Goal: Information Seeking & Learning: Learn about a topic

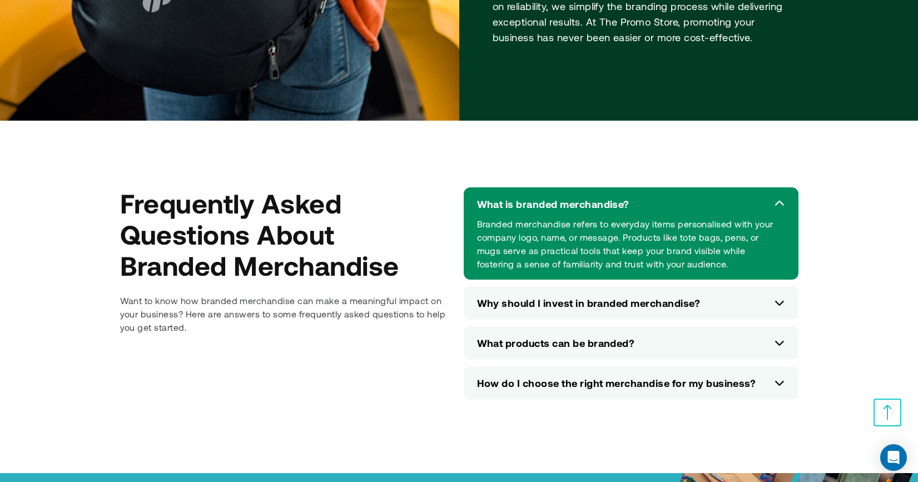
scroll to position [5057, 0]
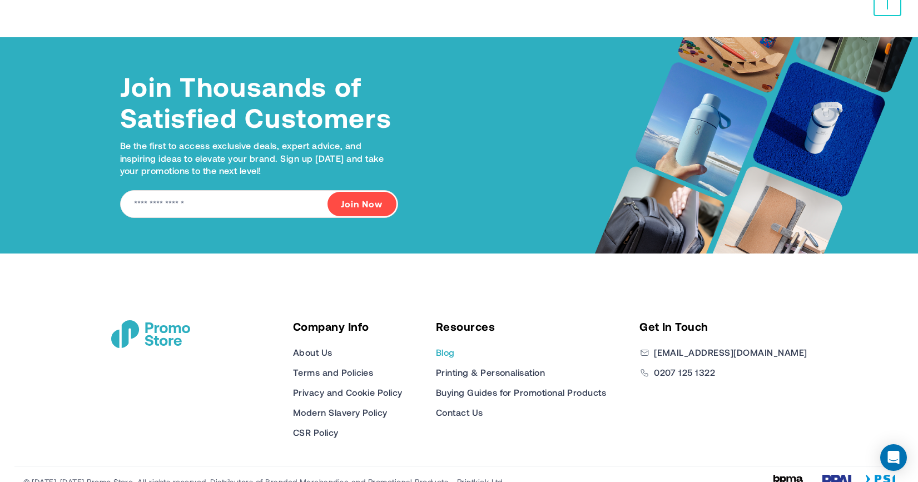
click at [455, 346] on link "Blog" at bounding box center [445, 352] width 19 height 13
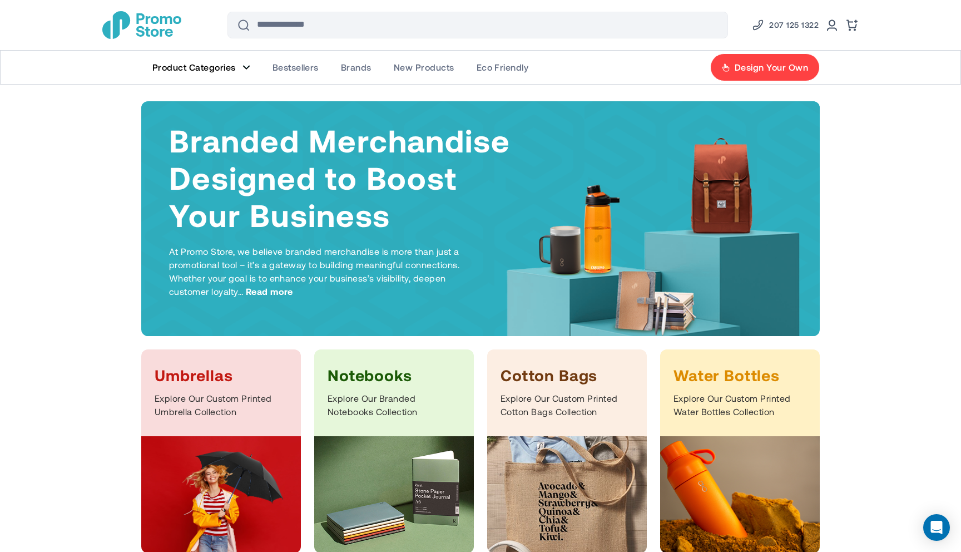
click at [245, 66] on figure "Main Menu" at bounding box center [247, 68] width 8 height 6
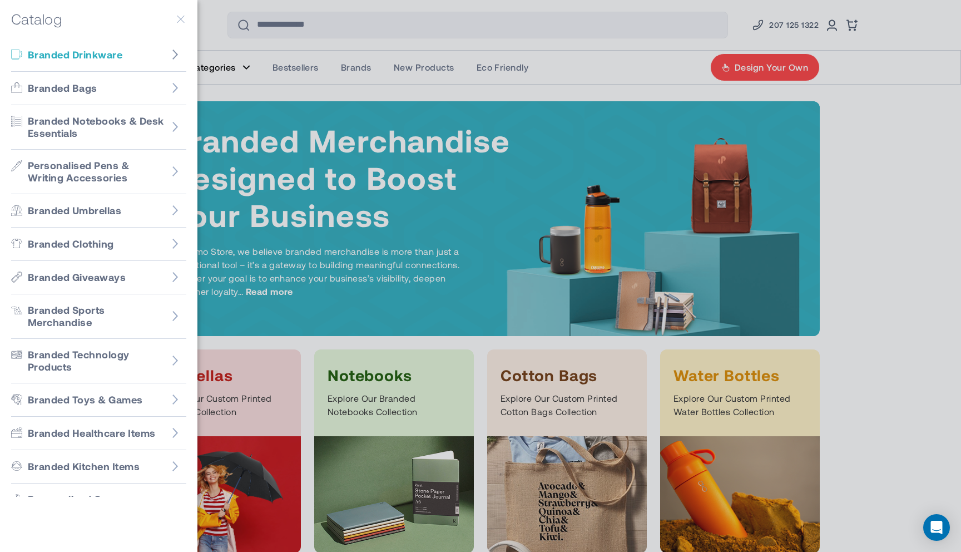
click at [175, 53] on icon "Go to Branded Drinkware" at bounding box center [175, 54] width 11 height 11
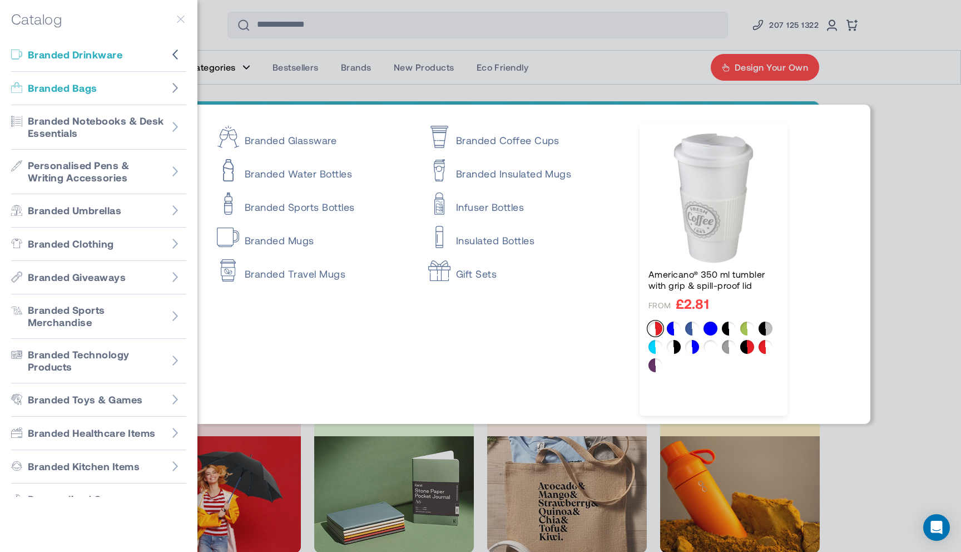
click at [176, 91] on icon "Go to Branded Bags" at bounding box center [175, 87] width 11 height 11
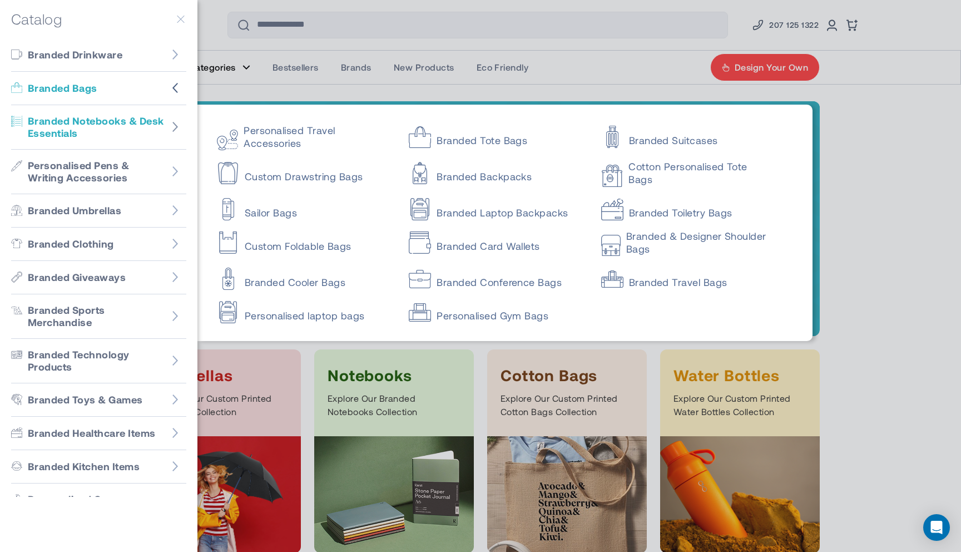
click at [175, 125] on icon "Go to Branded Notebooks & Desk Essentials" at bounding box center [175, 127] width 6 height 10
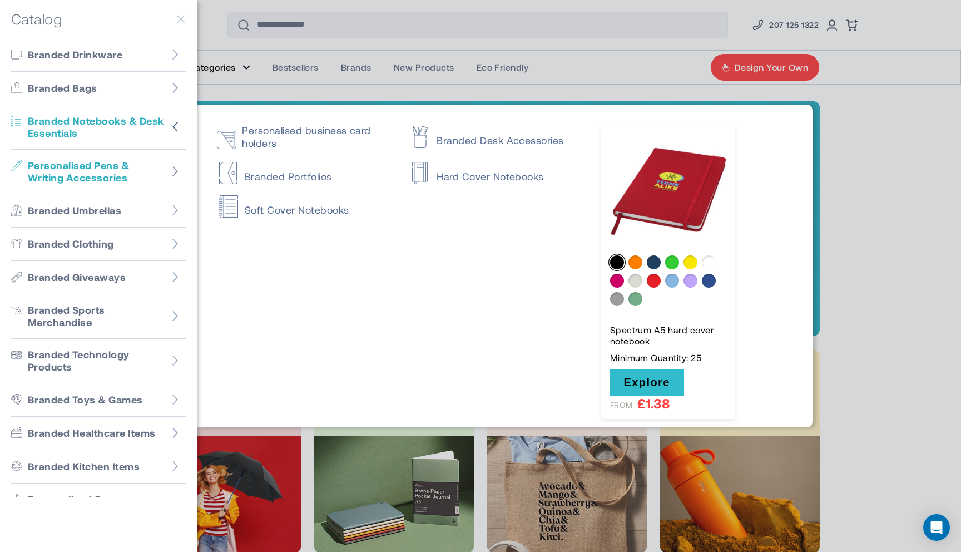
click at [174, 169] on icon "Go to Personalised Pens & Writing Accessories" at bounding box center [175, 171] width 11 height 11
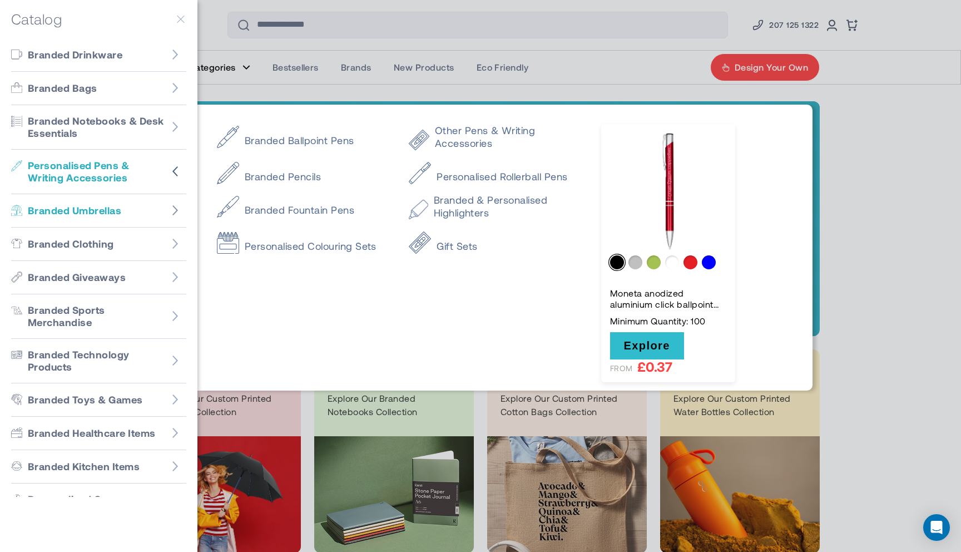
click at [174, 210] on icon "Go to Branded Umbrellas" at bounding box center [175, 210] width 11 height 11
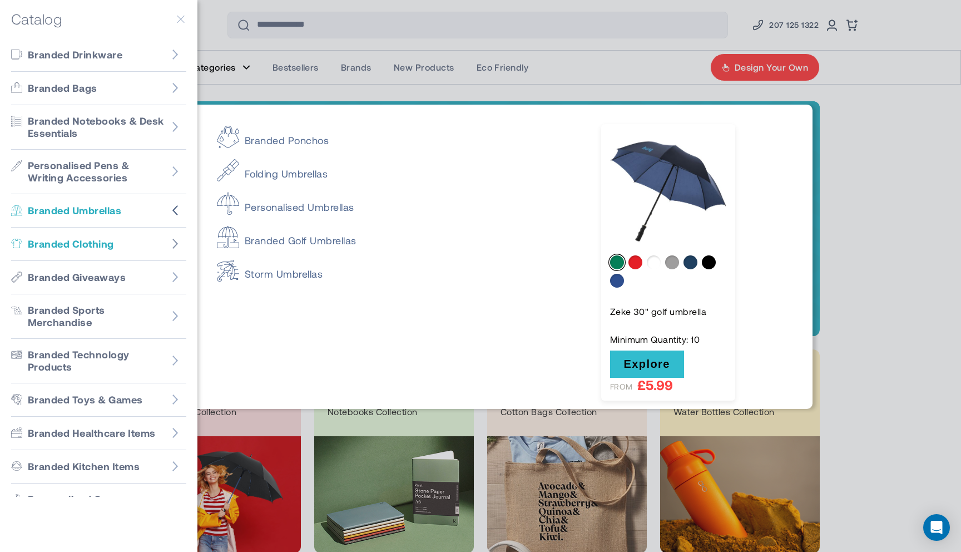
click at [174, 247] on icon "Go to Branded Clothing" at bounding box center [175, 244] width 6 height 10
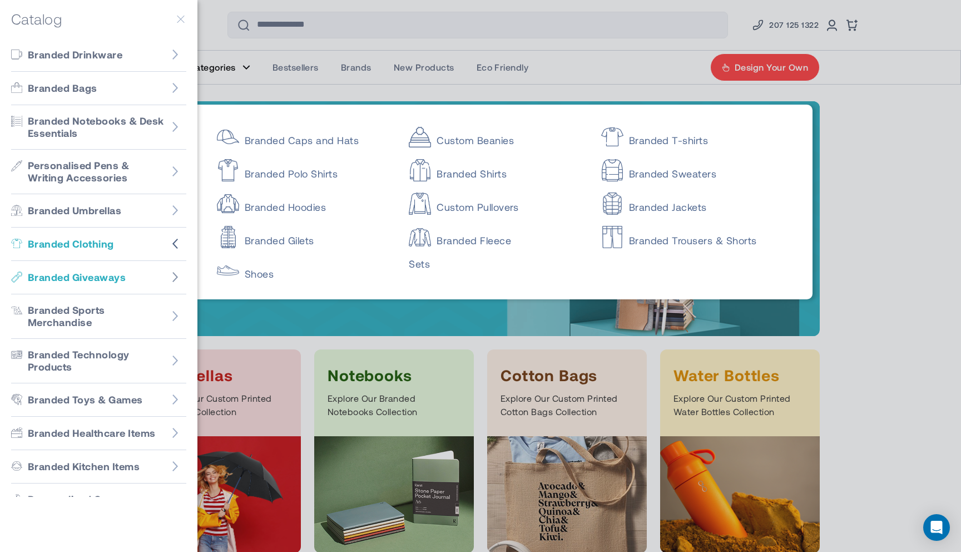
click at [174, 272] on icon "Go to Branded Giveaways" at bounding box center [175, 277] width 6 height 10
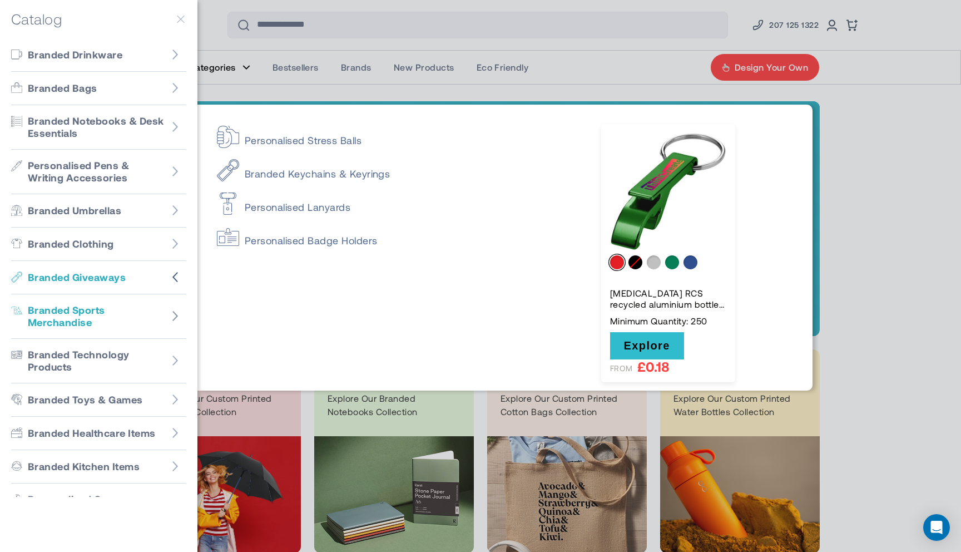
click at [173, 314] on icon "Go to Branded Sports Merchandise" at bounding box center [175, 315] width 11 height 11
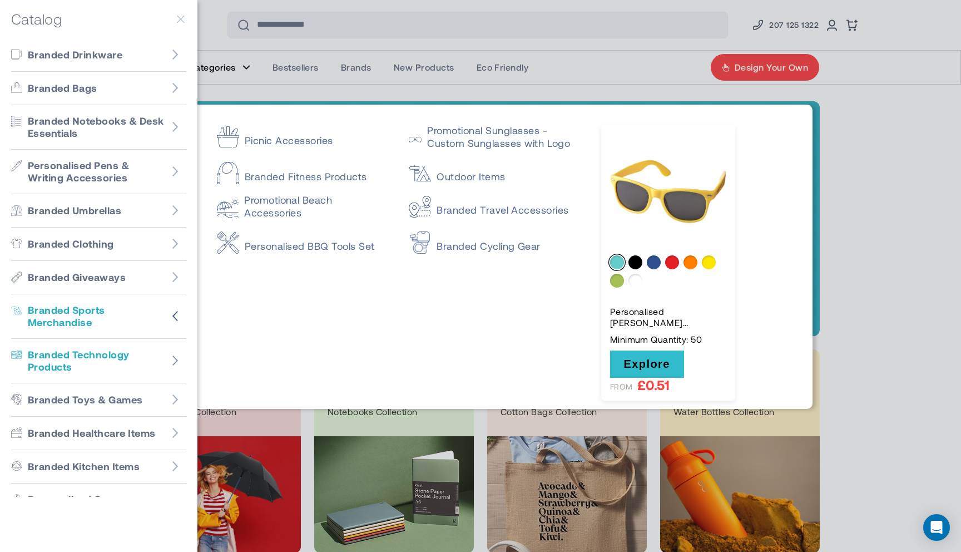
click at [174, 359] on icon "Go to Branded Technology Products" at bounding box center [175, 360] width 11 height 11
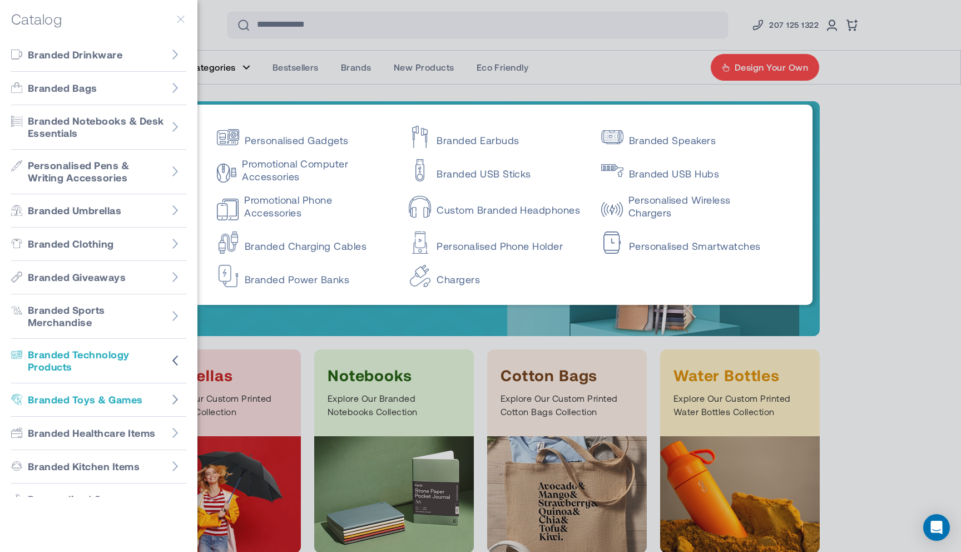
click at [174, 394] on icon "Go to Branded Toys & Games" at bounding box center [175, 399] width 11 height 11
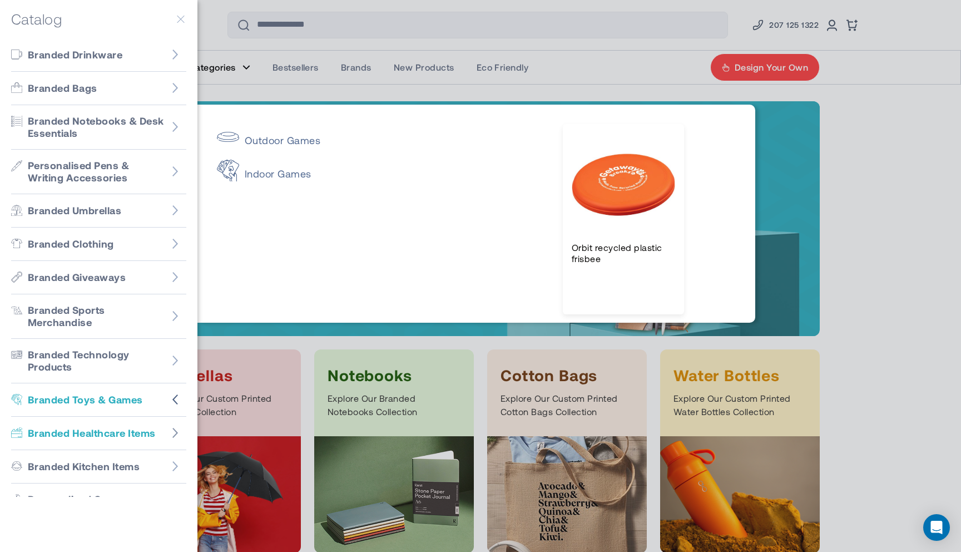
click at [177, 427] on icon "Go to Branded Healthcare Items" at bounding box center [175, 432] width 11 height 11
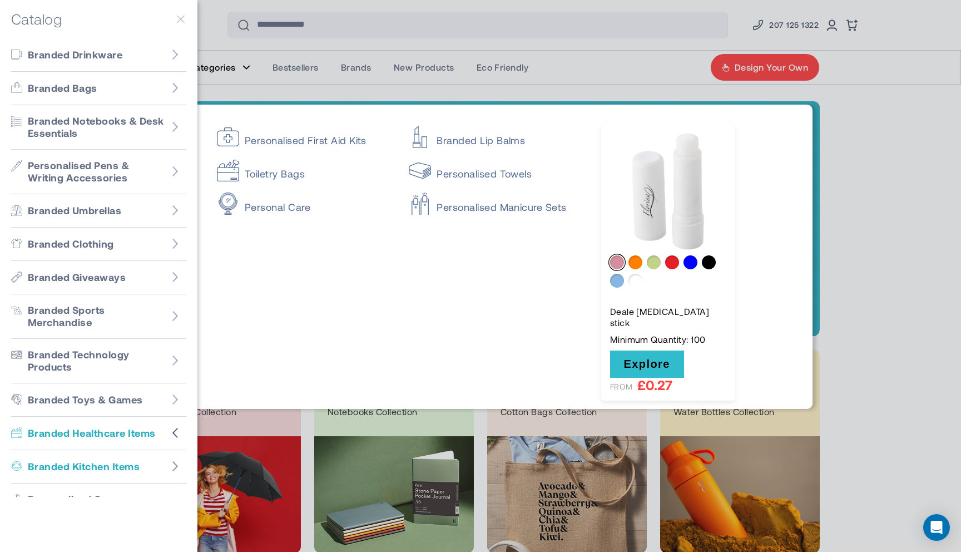
click at [176, 458] on figure "Go to Branded Kitchen Items" at bounding box center [175, 466] width 22 height 22
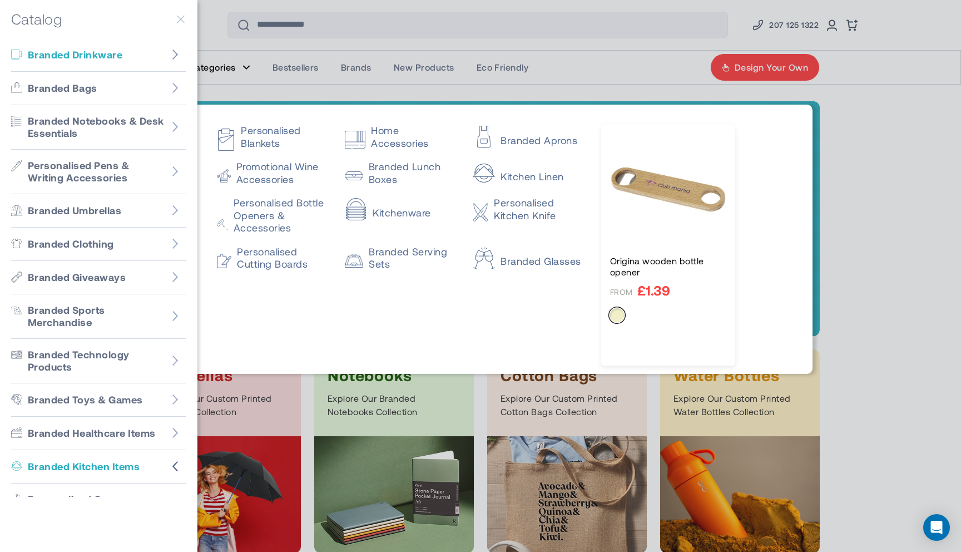
click at [176, 51] on icon "Go to Branded Drinkware" at bounding box center [175, 54] width 11 height 11
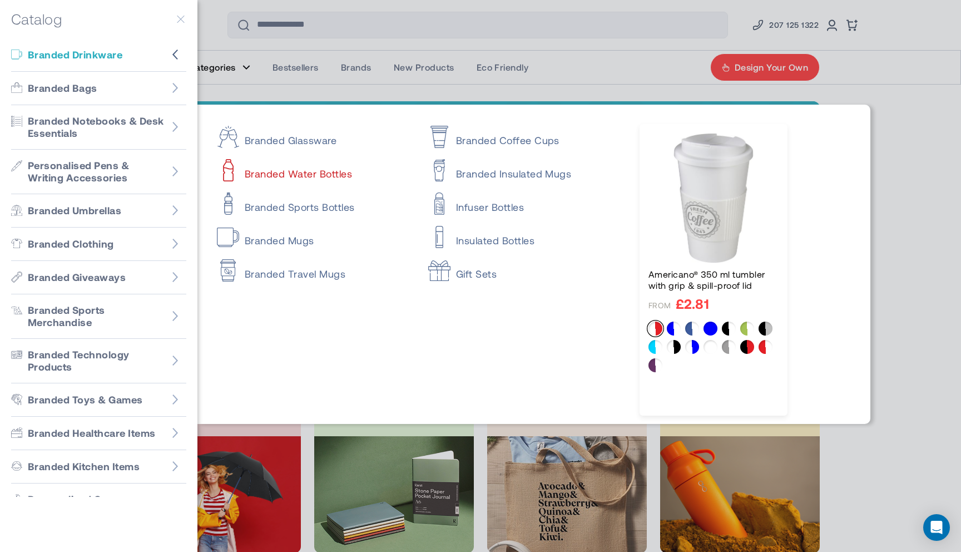
click at [286, 175] on link "Branded Water Bottles" at bounding box center [313, 168] width 192 height 22
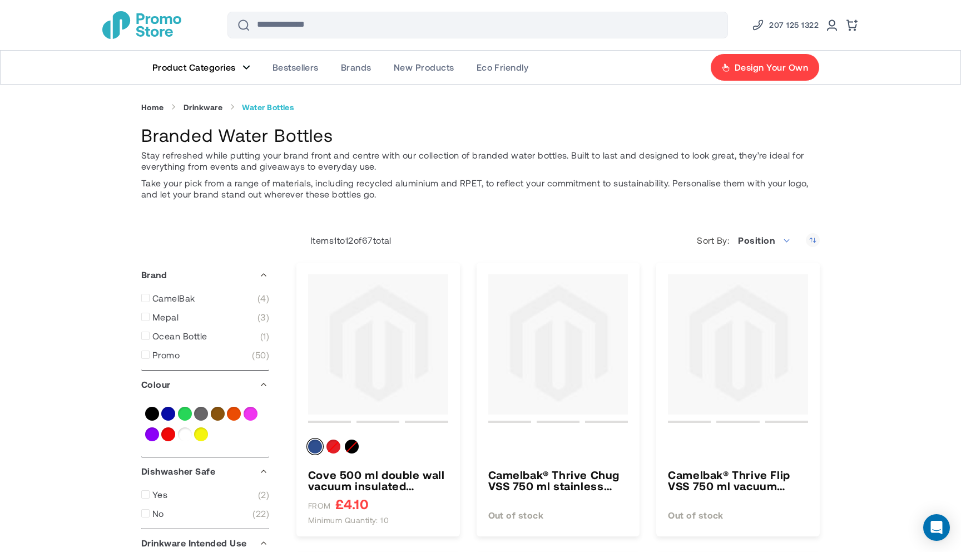
click at [246, 66] on figure "Main Menu" at bounding box center [247, 68] width 8 height 6
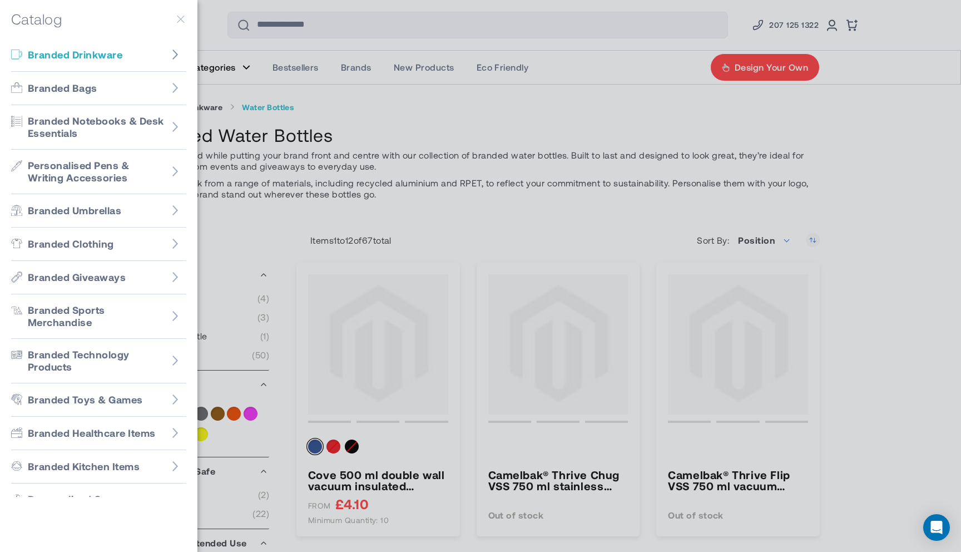
click at [174, 55] on icon "Go to Branded Drinkware" at bounding box center [175, 54] width 11 height 11
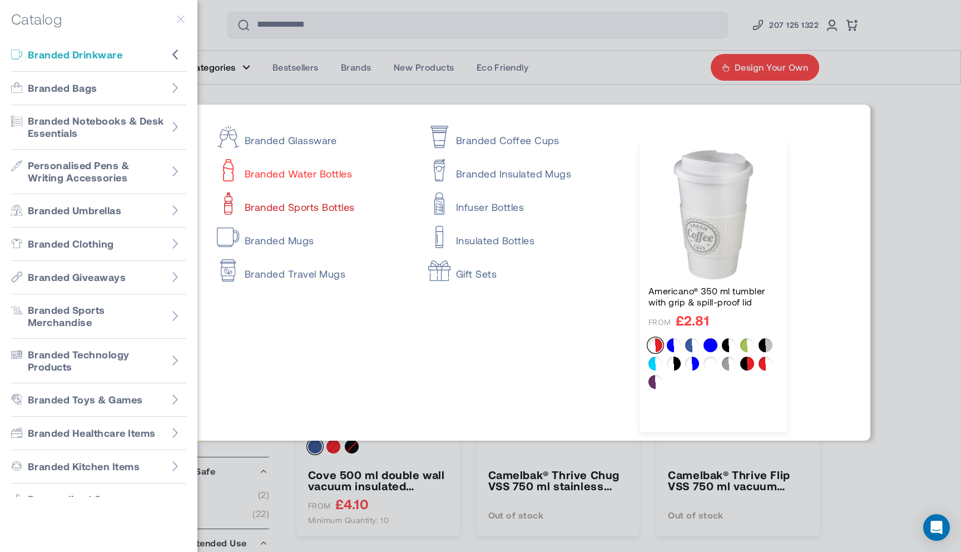
click at [289, 205] on link "Branded Sports Bottles" at bounding box center [313, 202] width 192 height 22
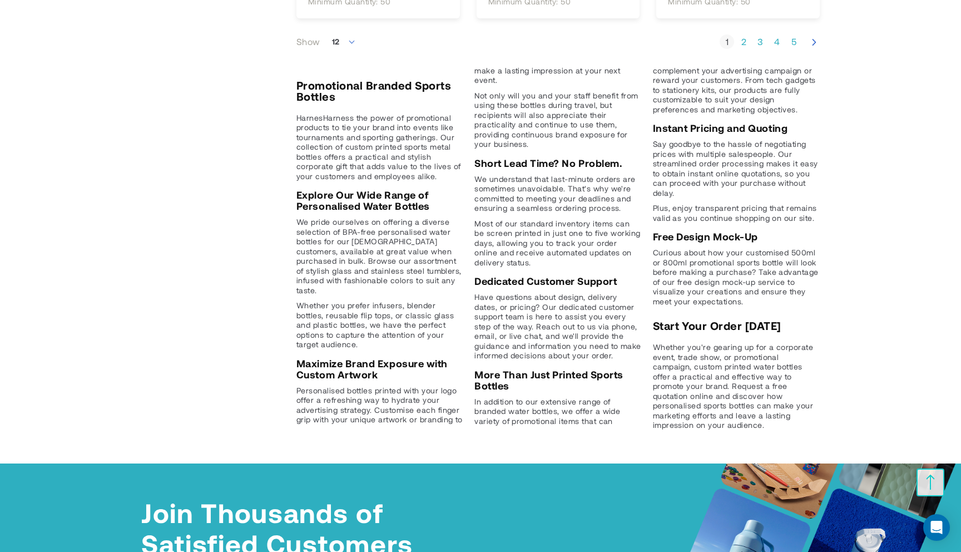
scroll to position [1476, 0]
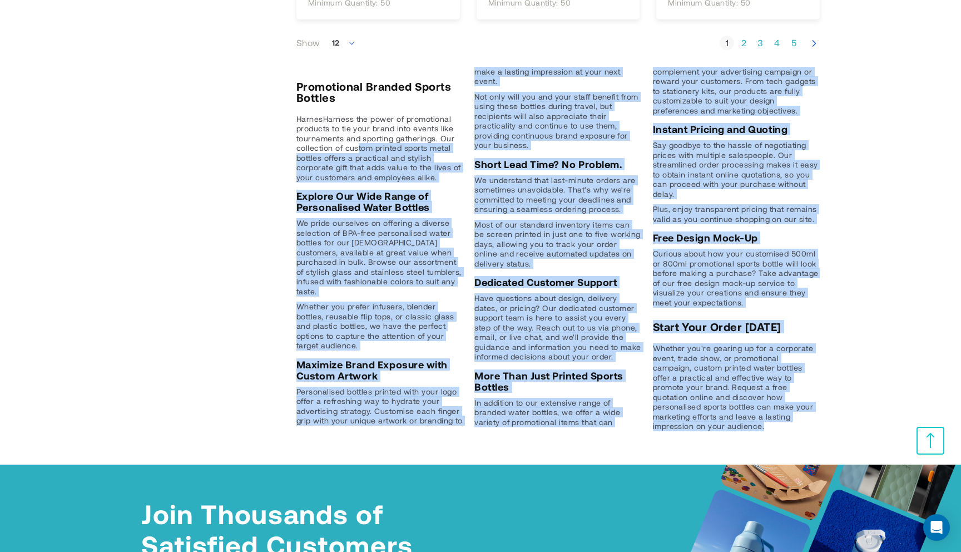
drag, startPoint x: 828, startPoint y: 418, endPoint x: 358, endPoint y: 141, distance: 545.9
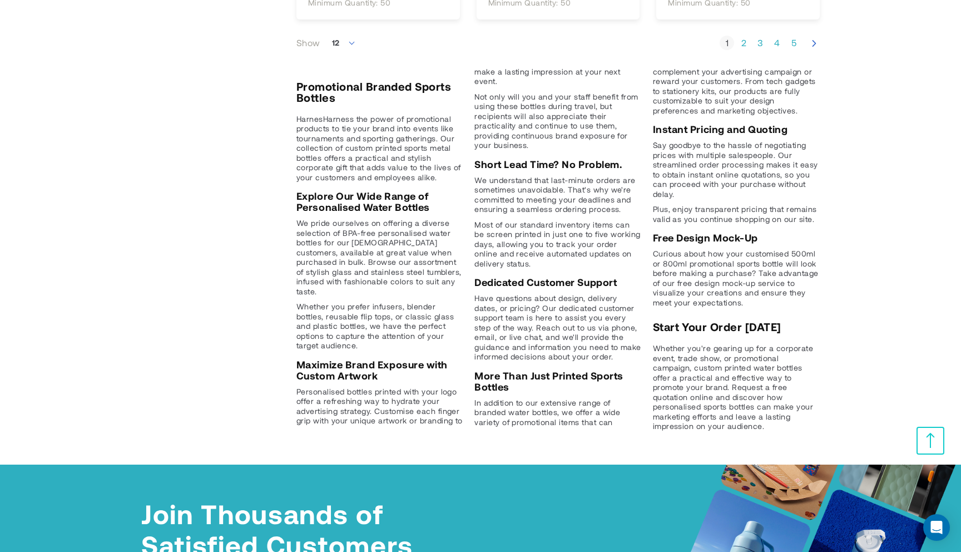
click at [662, 330] on h2 "Start Your Order Today" at bounding box center [736, 326] width 167 height 11
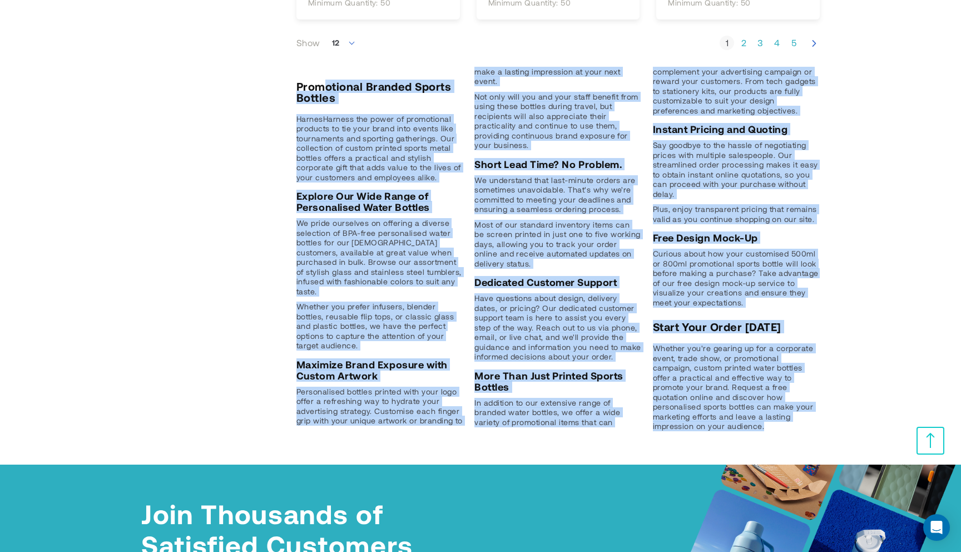
drag, startPoint x: 824, startPoint y: 438, endPoint x: 327, endPoint y: 90, distance: 606.7
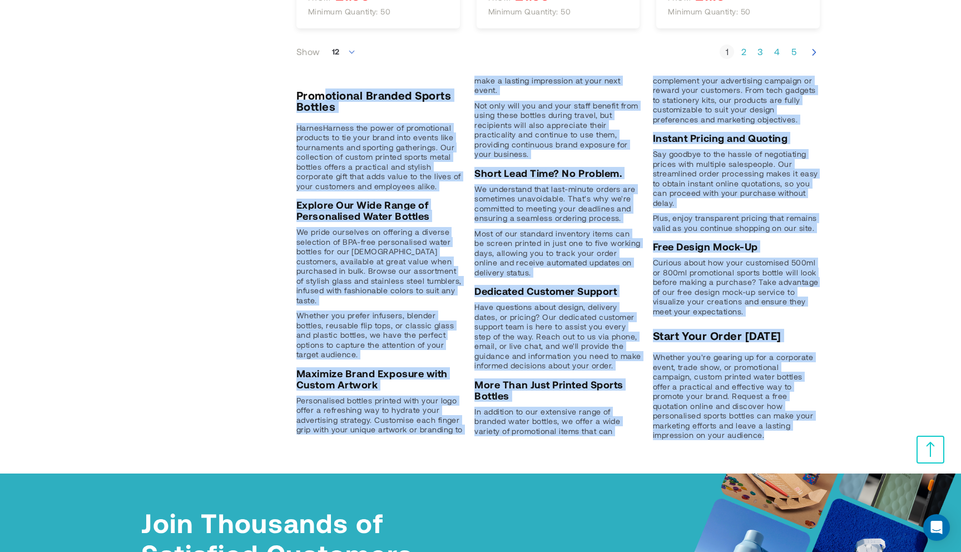
scroll to position [1460, 0]
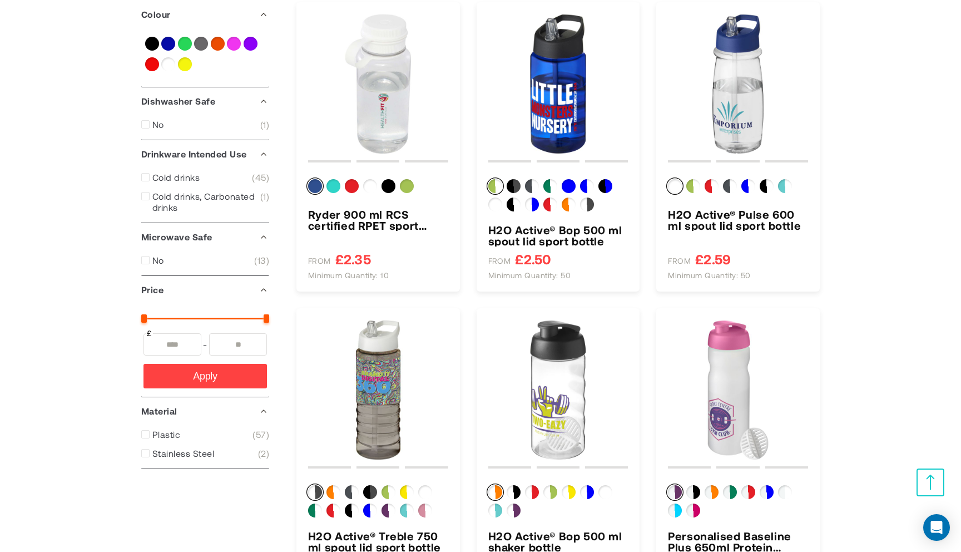
scroll to position [0, 0]
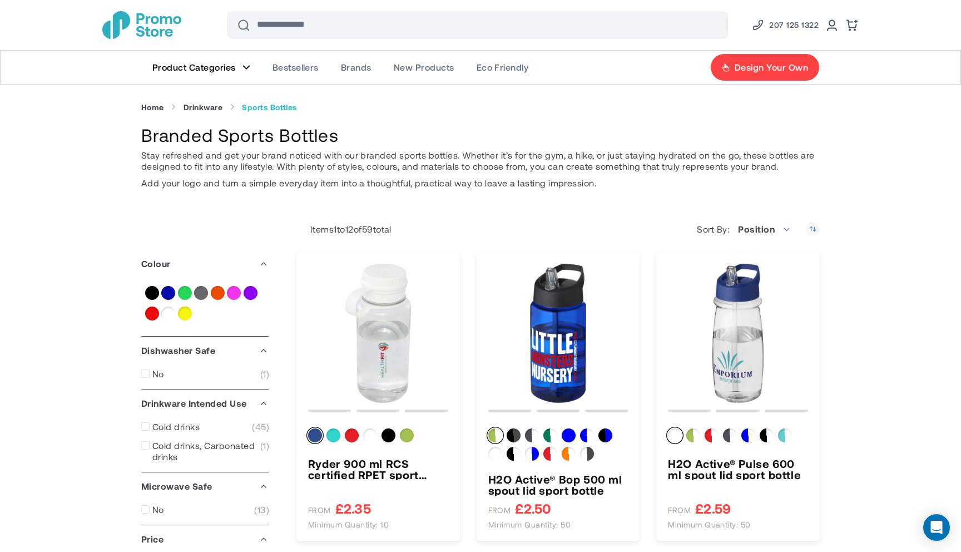
click at [247, 68] on figure "Main Menu" at bounding box center [247, 68] width 8 height 6
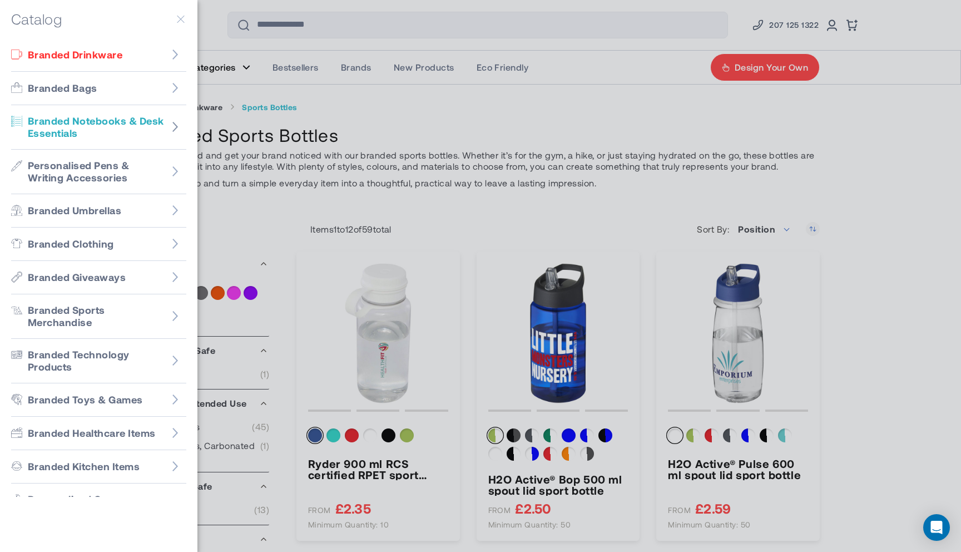
click at [169, 129] on figure "Go to Branded Notebooks & Desk Essentials" at bounding box center [175, 127] width 22 height 22
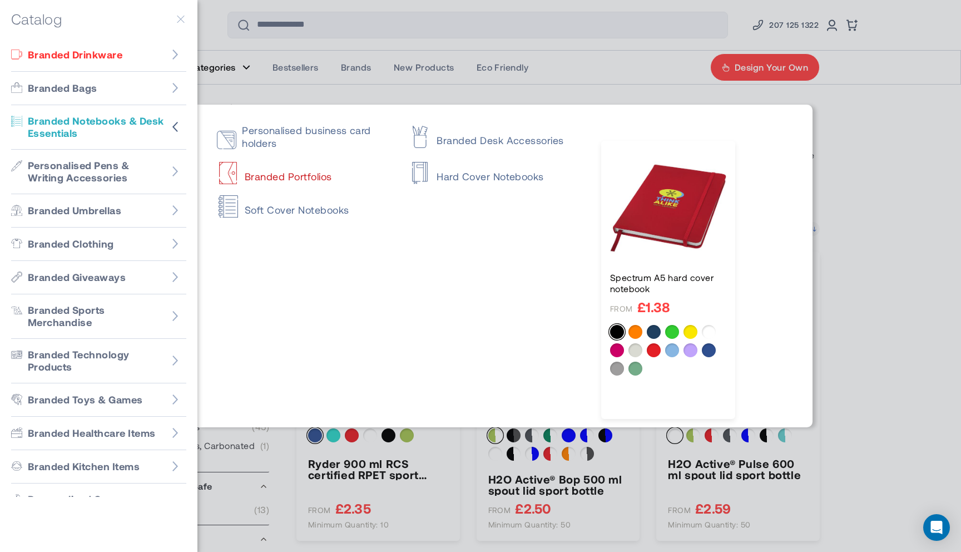
click at [278, 176] on link "Branded Portfolios" at bounding box center [303, 171] width 172 height 22
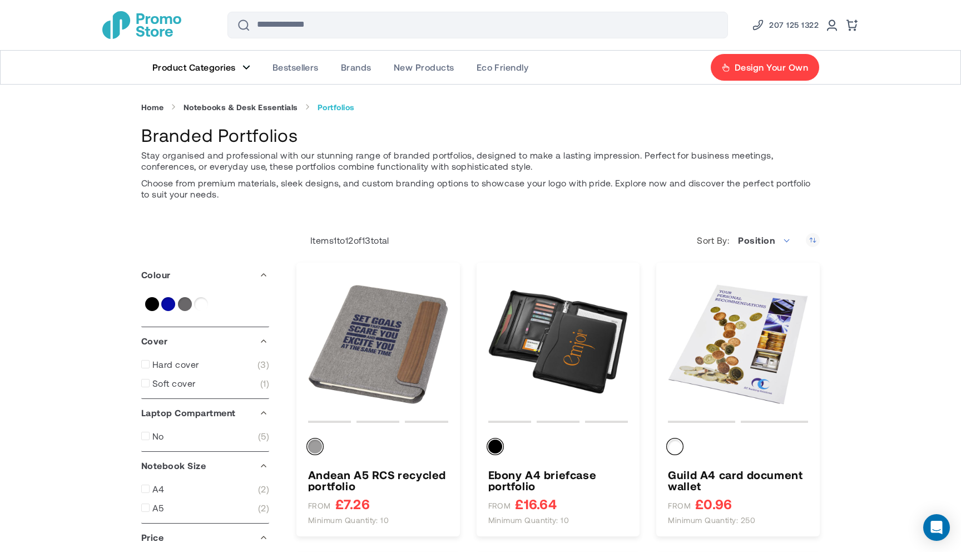
click at [248, 67] on figure "Main Menu" at bounding box center [247, 68] width 8 height 6
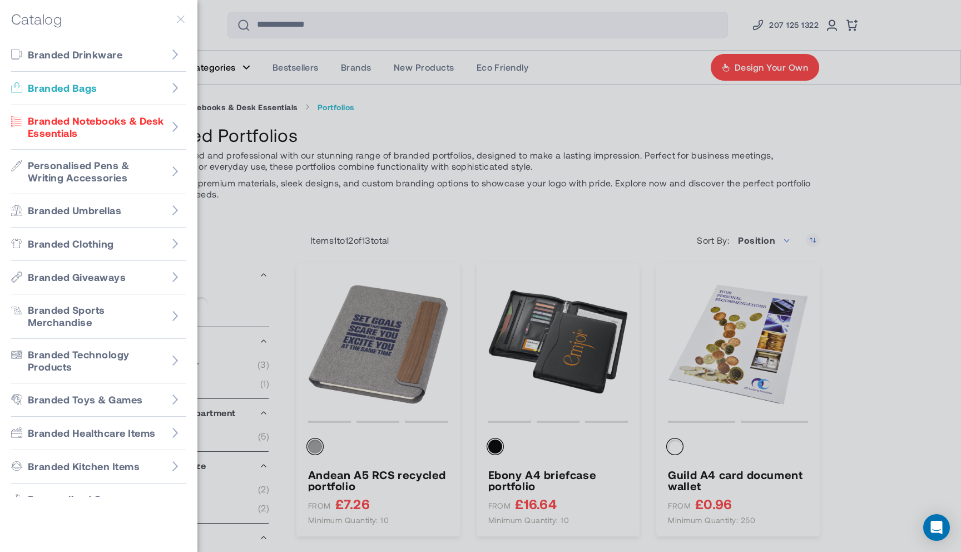
click at [65, 91] on span "Branded Bags" at bounding box center [63, 88] width 70 height 13
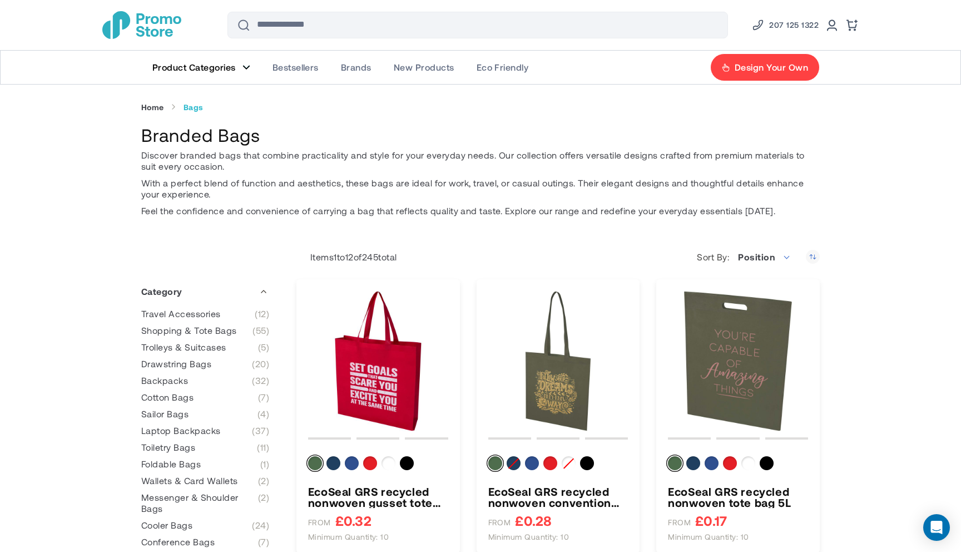
click at [249, 68] on figure "Main Menu" at bounding box center [247, 68] width 8 height 6
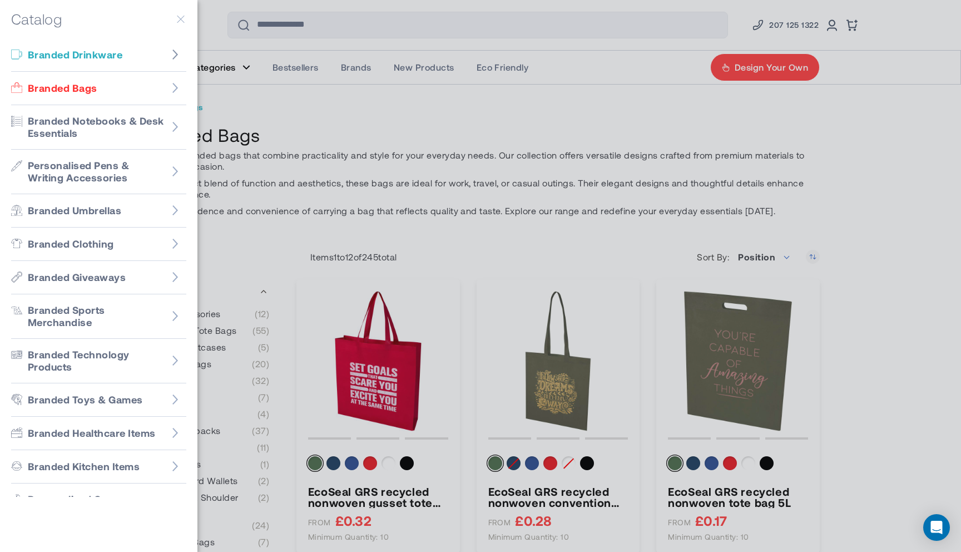
click at [176, 57] on icon "Go to Branded Drinkware" at bounding box center [175, 54] width 11 height 11
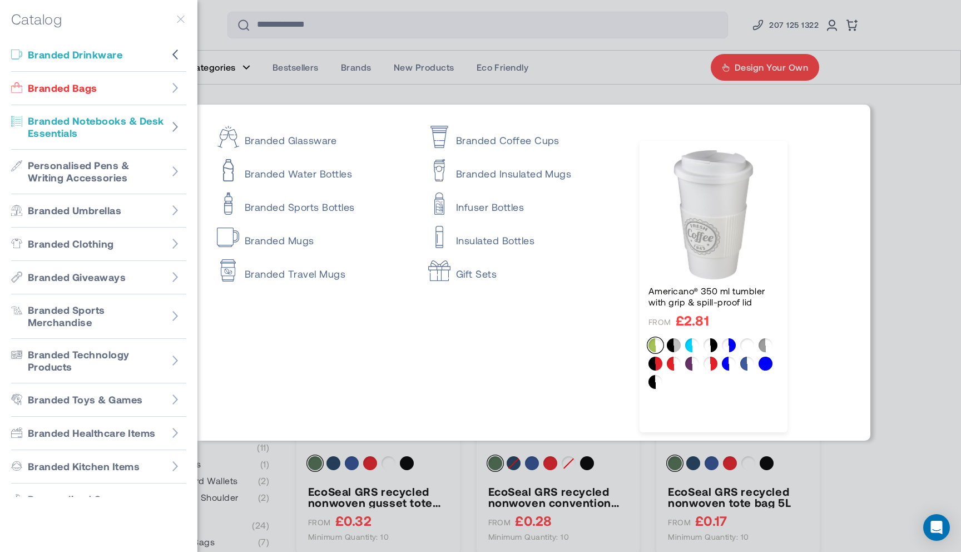
click at [175, 129] on icon "Go to Branded Notebooks & Desk Essentials" at bounding box center [175, 127] width 6 height 10
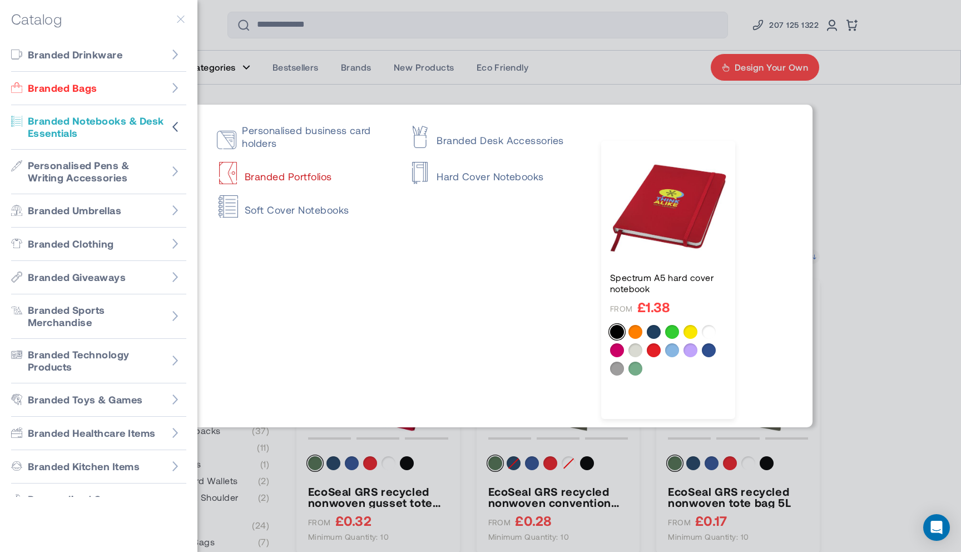
click at [300, 178] on link "Branded Portfolios" at bounding box center [303, 171] width 172 height 22
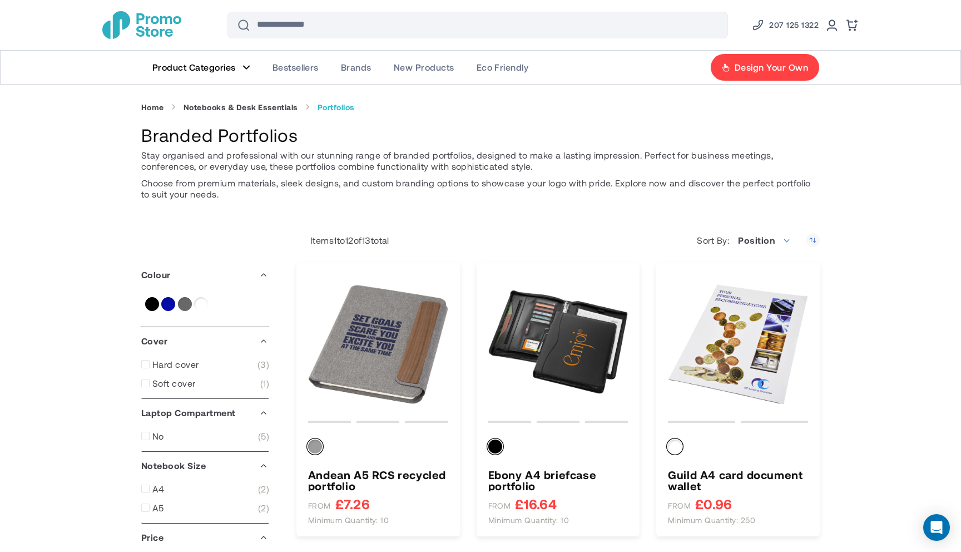
drag, startPoint x: 281, startPoint y: 137, endPoint x: 104, endPoint y: 138, distance: 176.9
copy h1 "Branded Portfolios"
click at [120, 26] on img "store logo" at bounding box center [141, 25] width 79 height 28
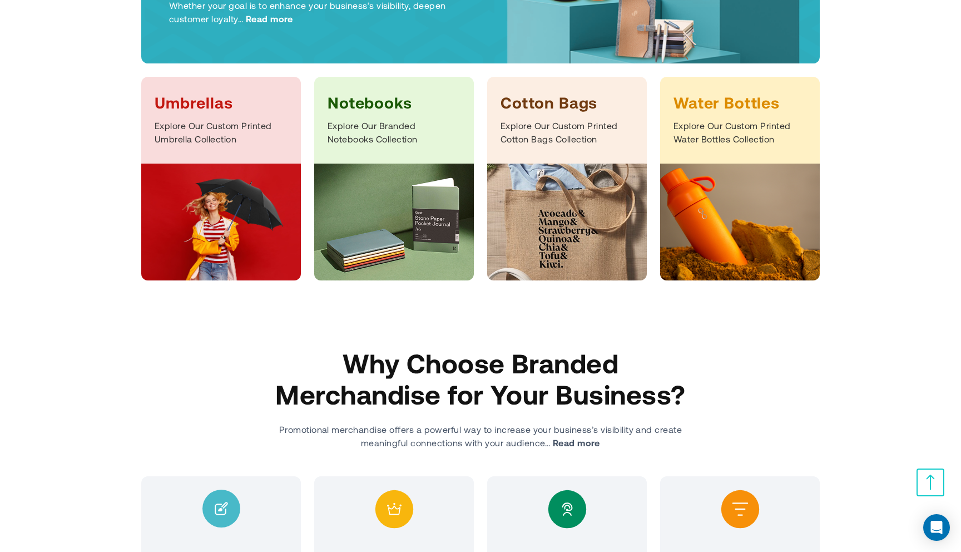
scroll to position [250, 0]
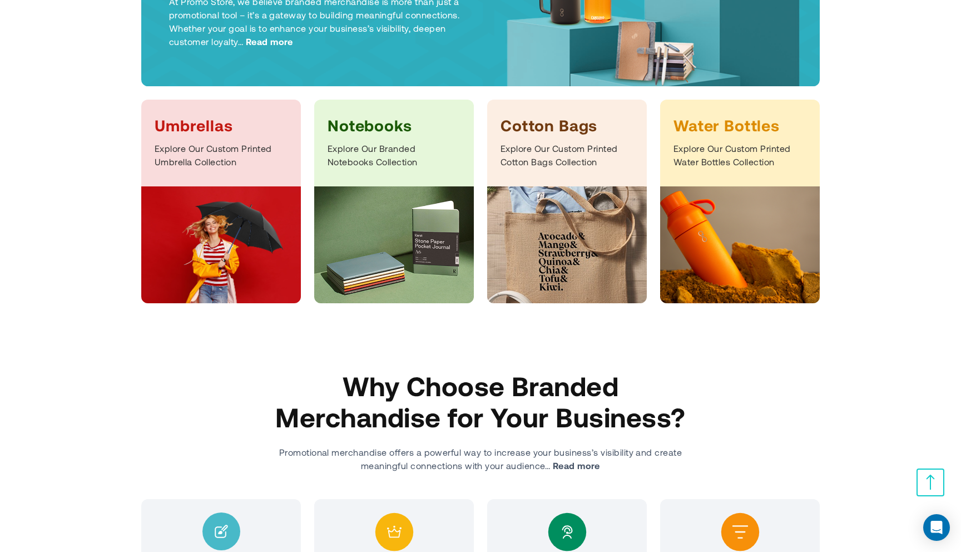
click at [187, 114] on div "Umbrellas Explore Our Custom Printed Umbrella Collection" at bounding box center [221, 143] width 160 height 87
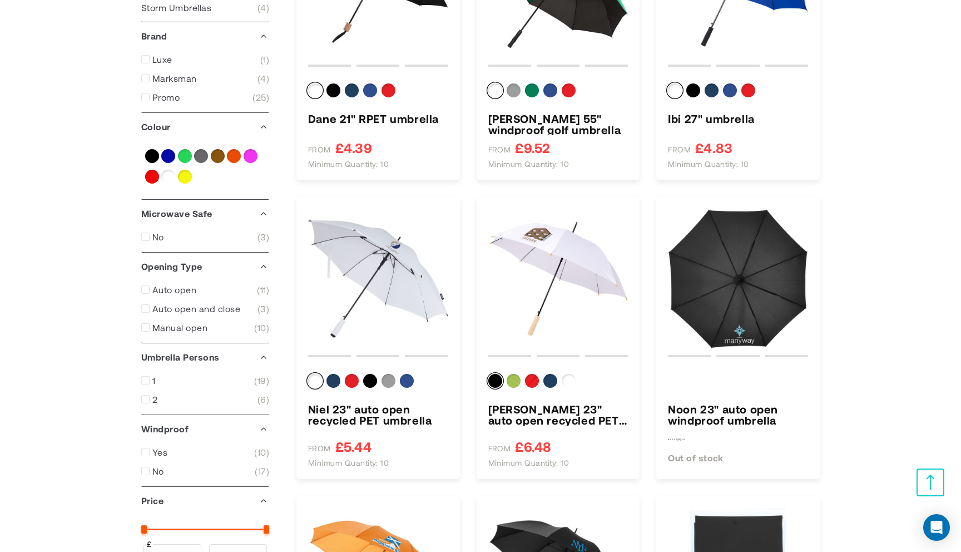
scroll to position [147, 0]
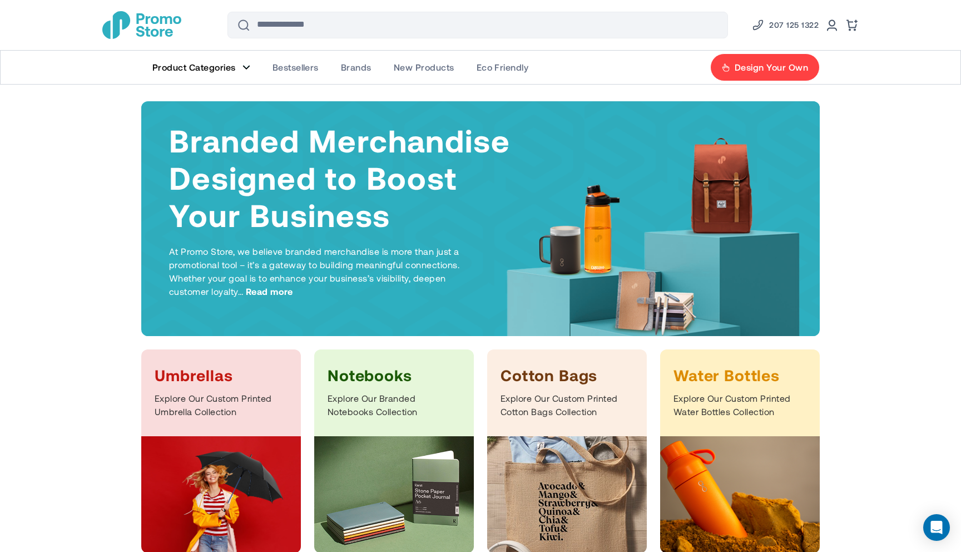
click at [243, 71] on link "Product Categories" at bounding box center [201, 67] width 120 height 33
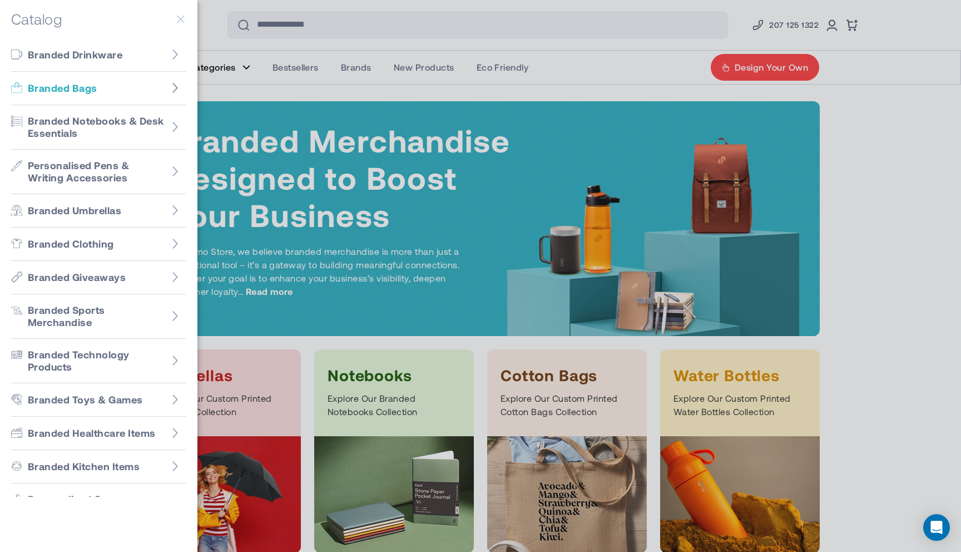
click at [176, 92] on icon "Go to Branded Bags" at bounding box center [175, 87] width 11 height 11
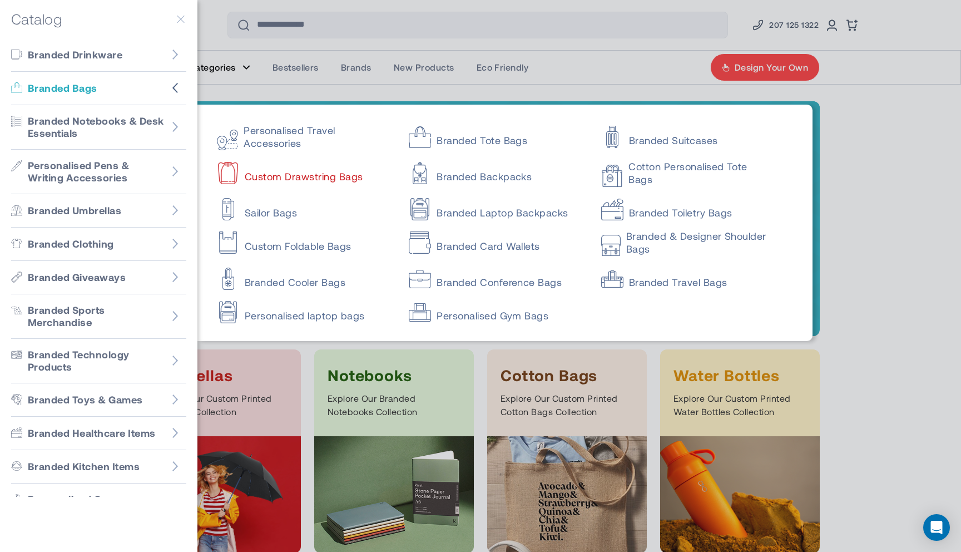
click at [274, 177] on link "Custom Drawstring Bags" at bounding box center [303, 171] width 172 height 22
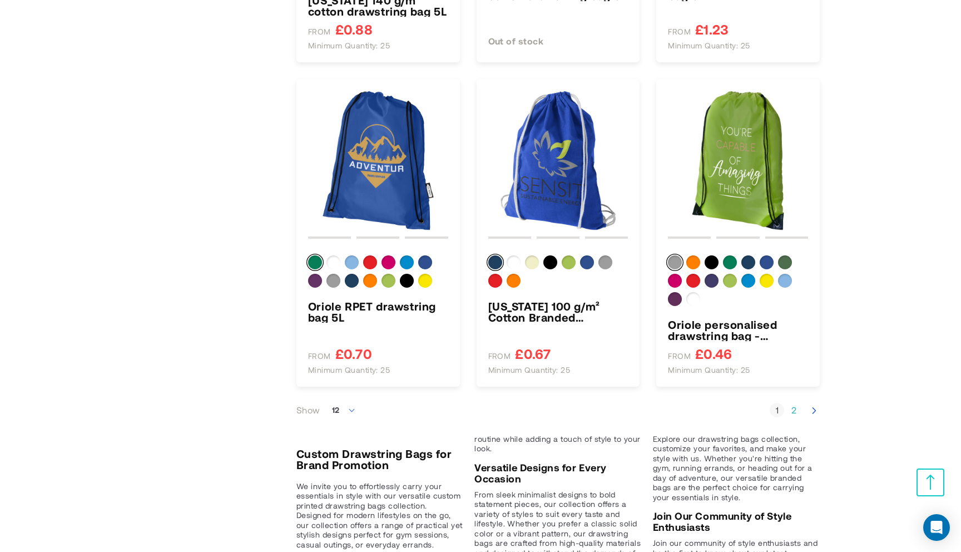
scroll to position [621, 0]
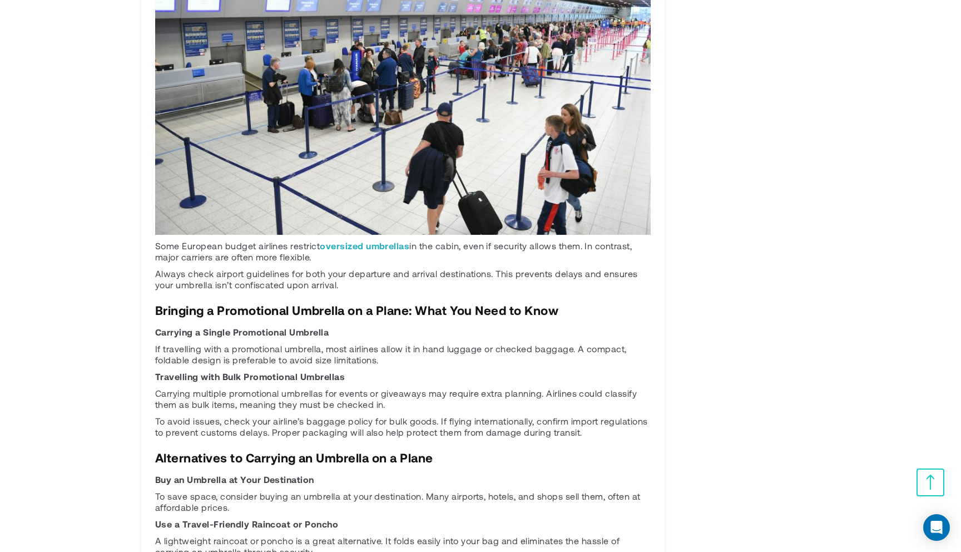
scroll to position [1975, 0]
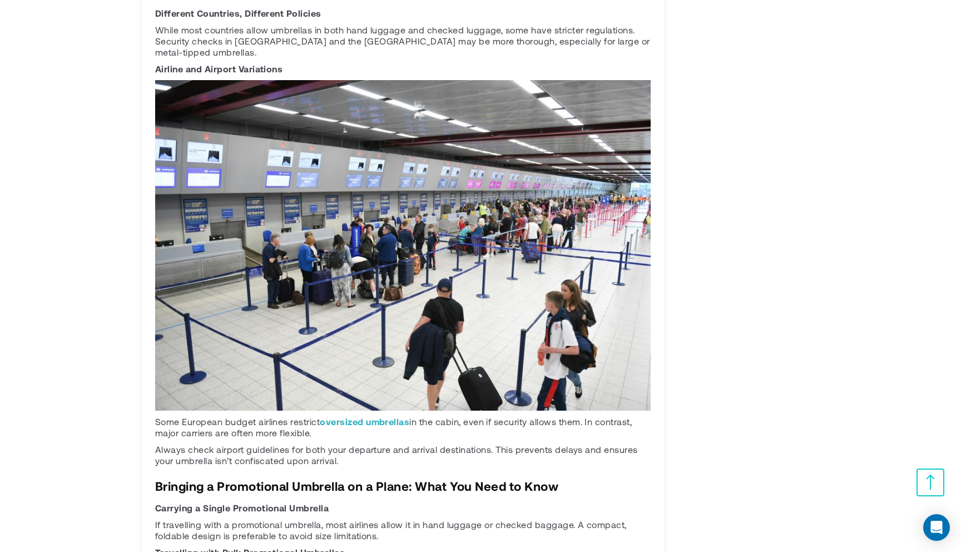
scroll to position [1759, 0]
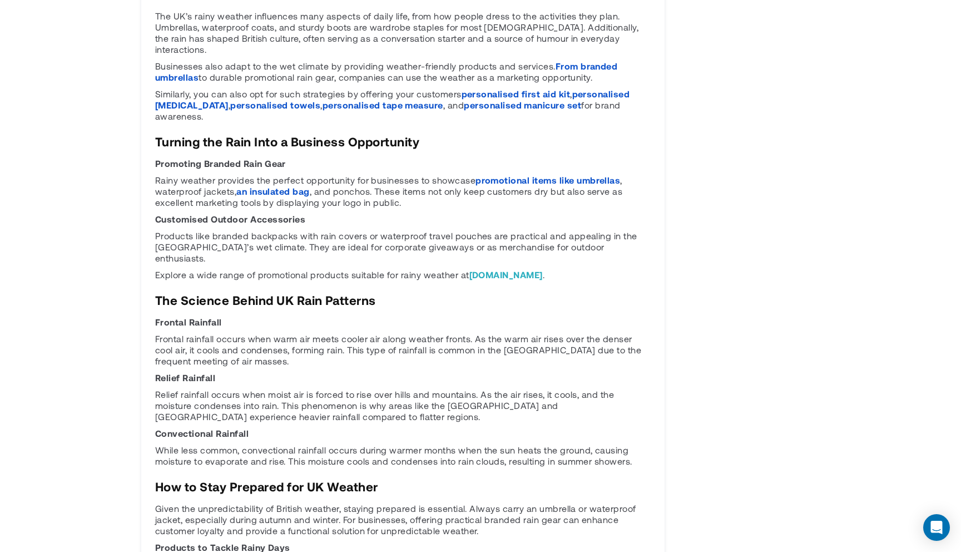
scroll to position [1537, 0]
